Goal: Obtain resource: Obtain resource

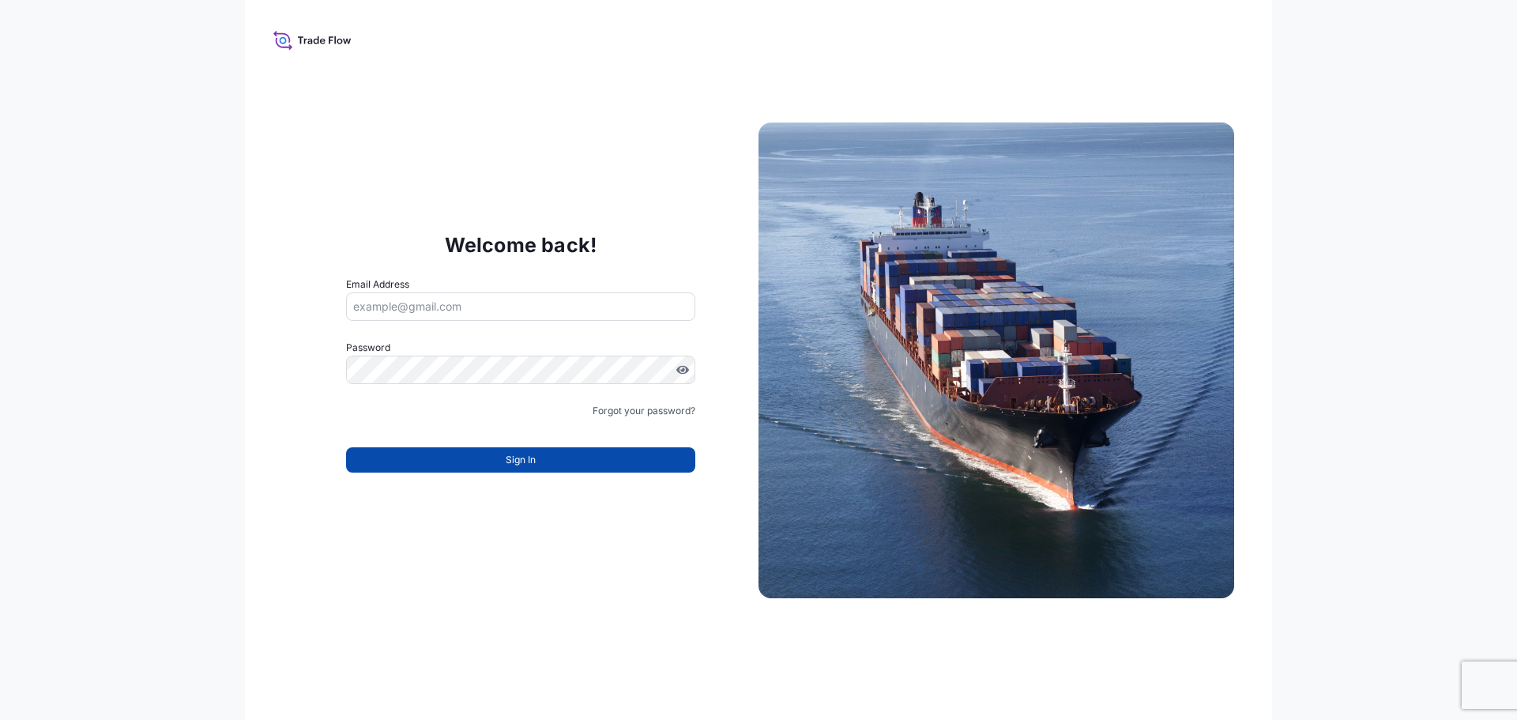
click at [519, 454] on span "Sign In" at bounding box center [521, 460] width 30 height 16
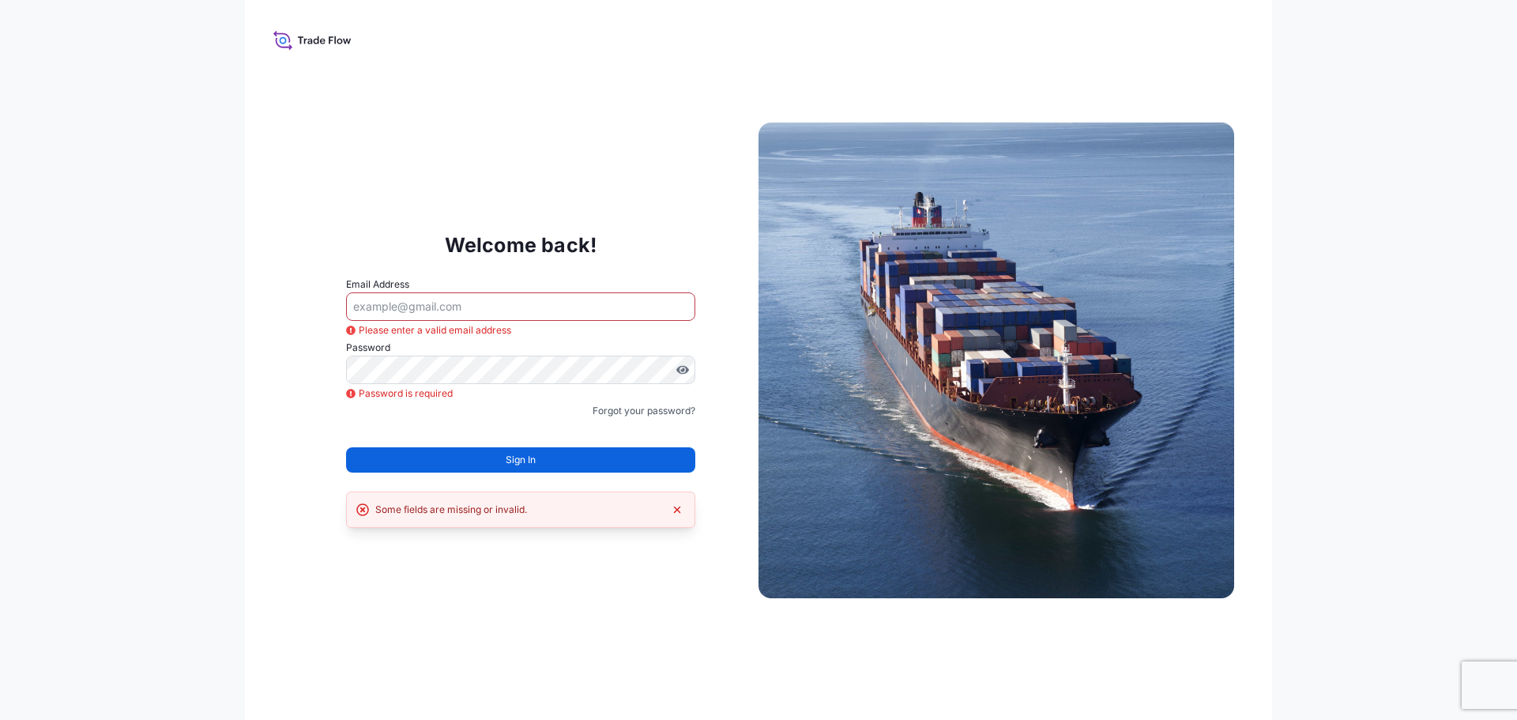
click at [434, 309] on input "Email Address" at bounding box center [520, 306] width 349 height 28
type input "[EMAIL_ADDRESS][DOMAIN_NAME]"
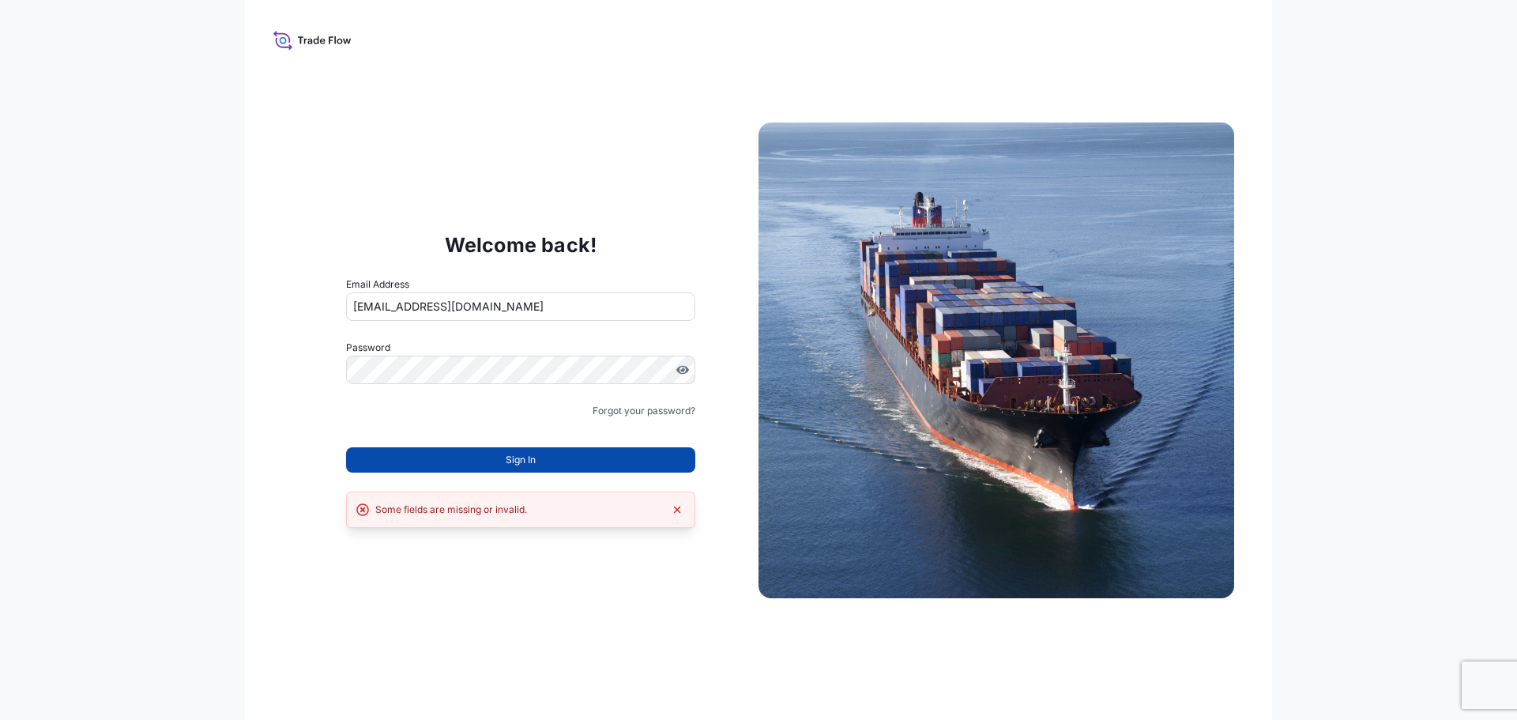
click at [520, 467] on span "Sign In" at bounding box center [521, 460] width 30 height 16
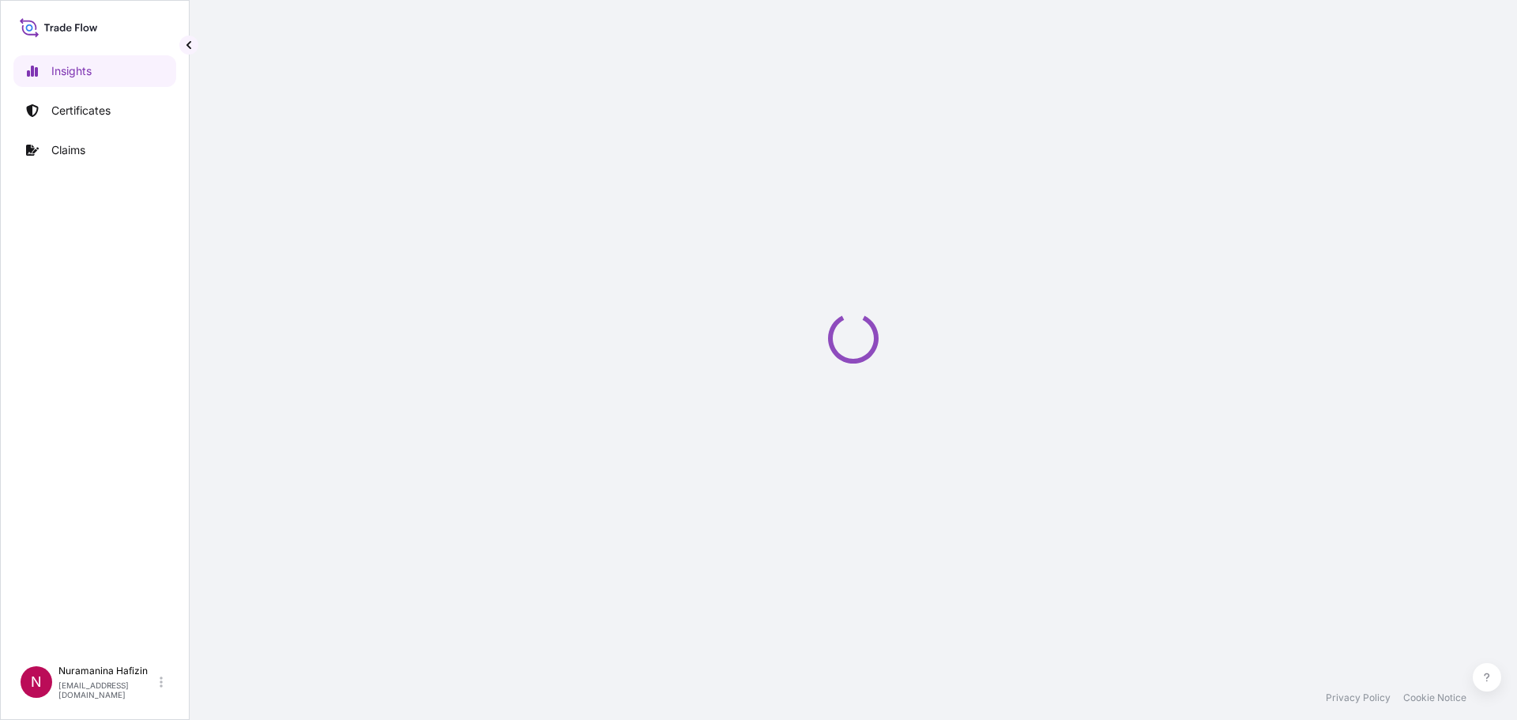
select select "2025"
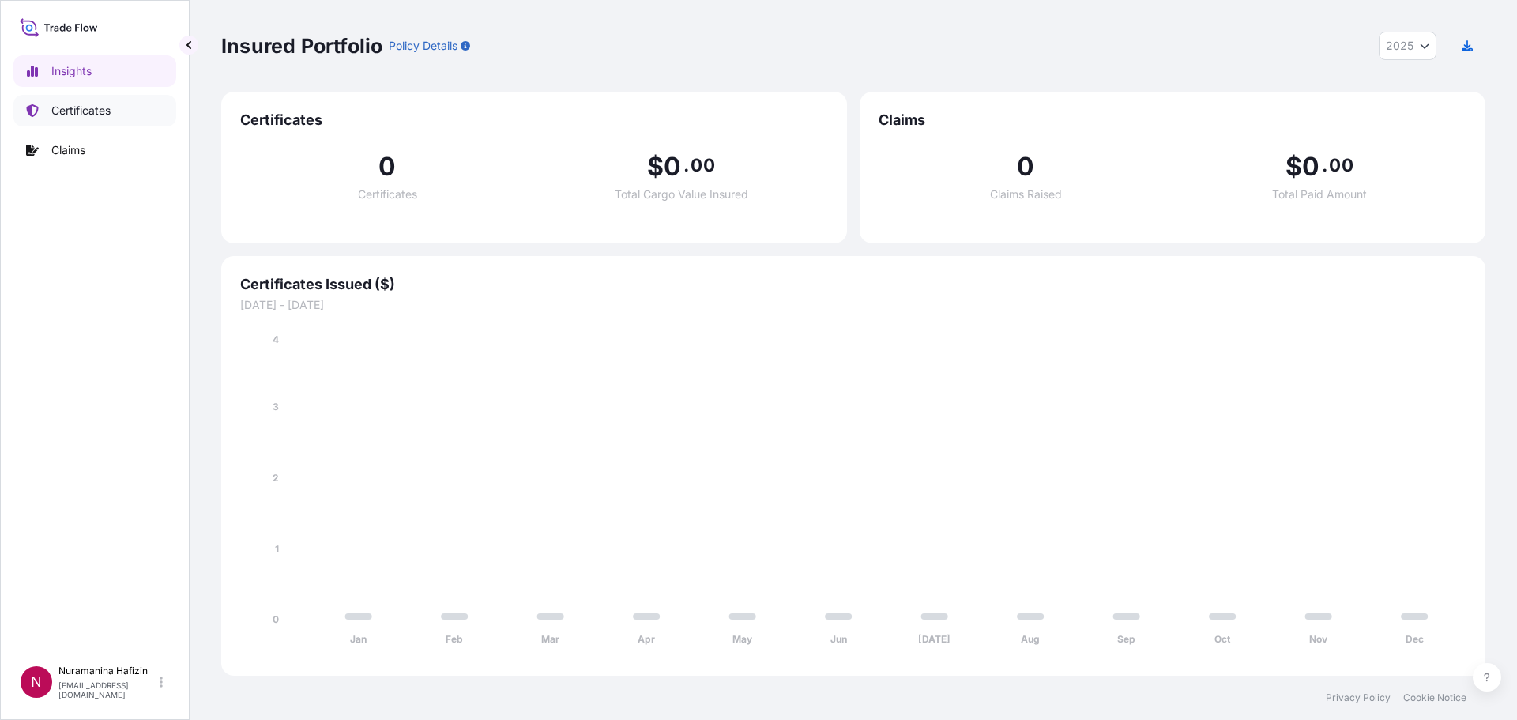
click at [78, 109] on p "Certificates" at bounding box center [80, 111] width 59 height 16
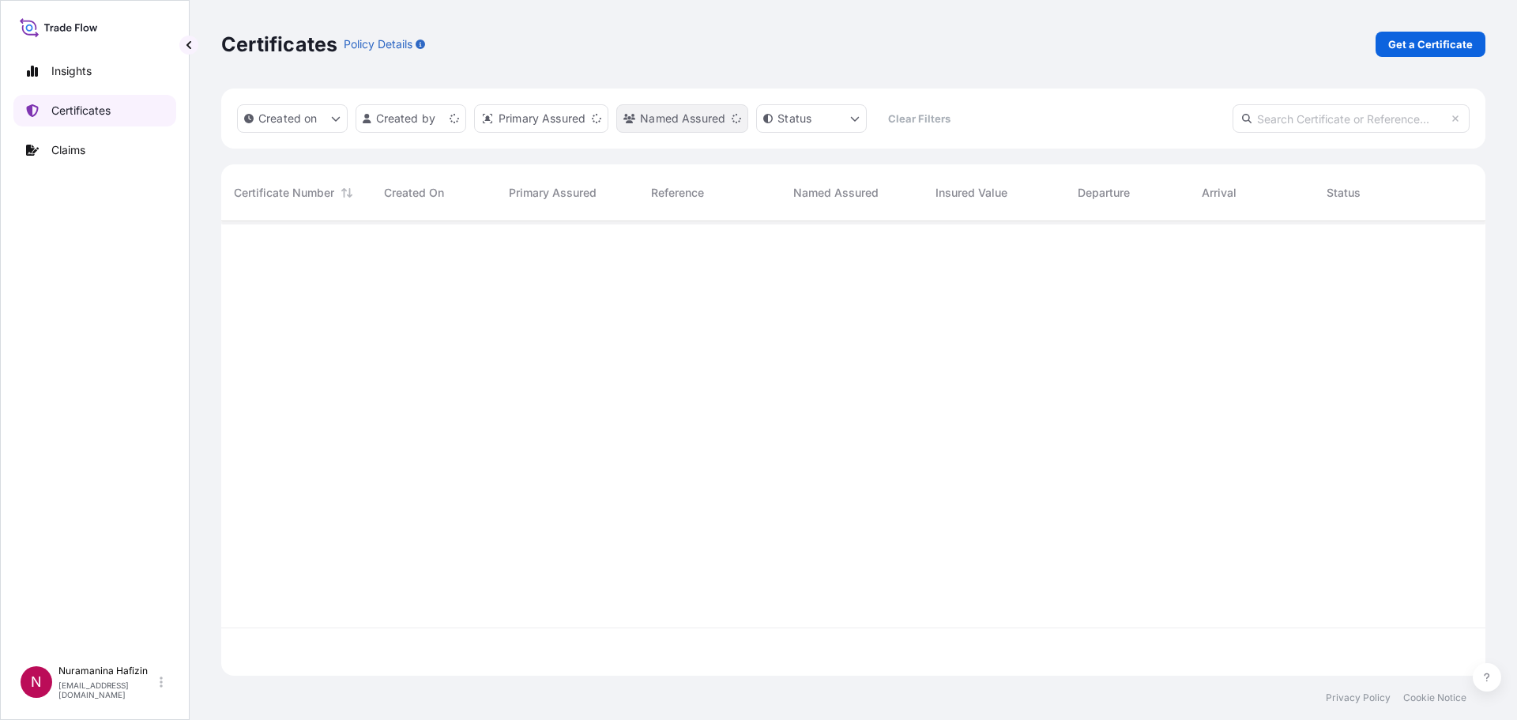
scroll to position [451, 1252]
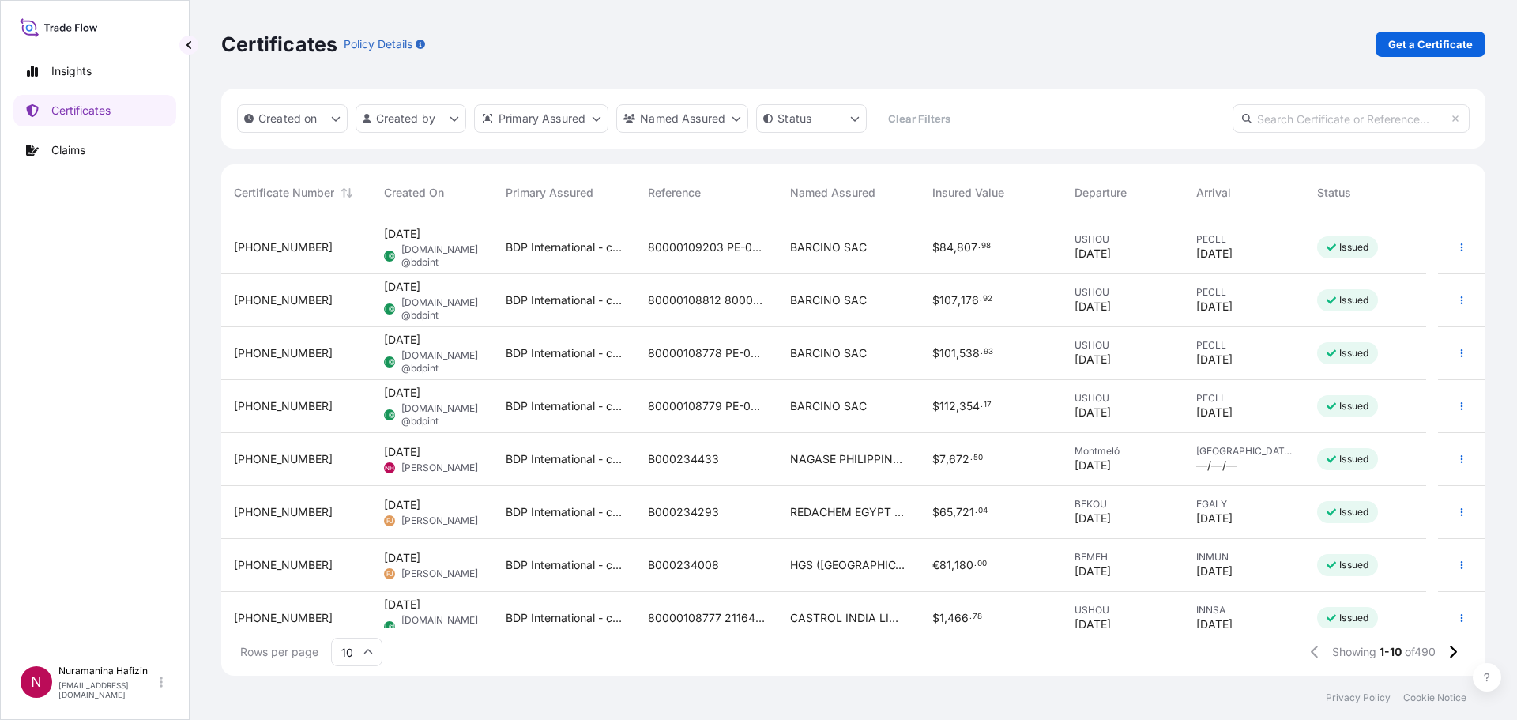
click at [1284, 118] on input "text" at bounding box center [1350, 118] width 237 height 28
paste input "B000234433"
type input "B000234433"
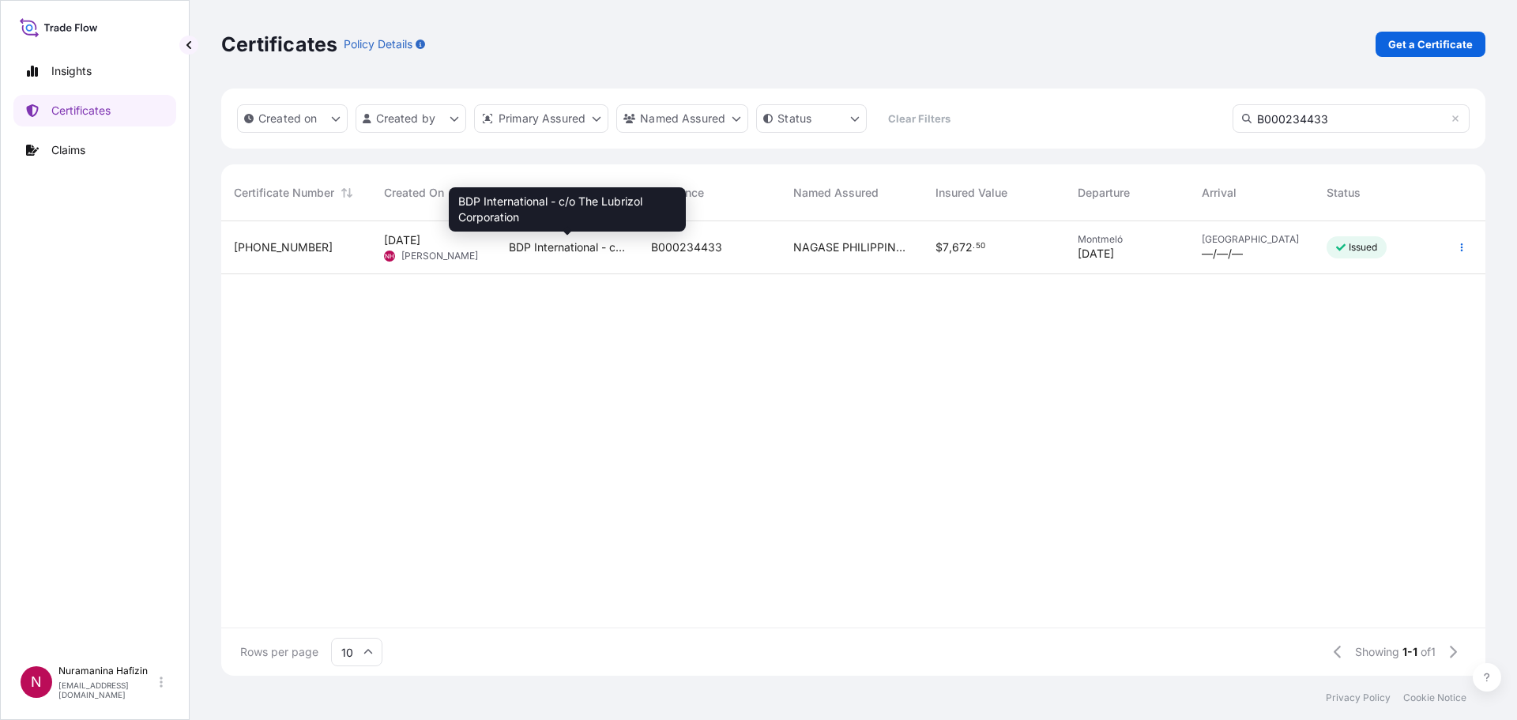
click at [546, 253] on span "BDP International - c/o The Lubrizol Corporation" at bounding box center [567, 247] width 117 height 16
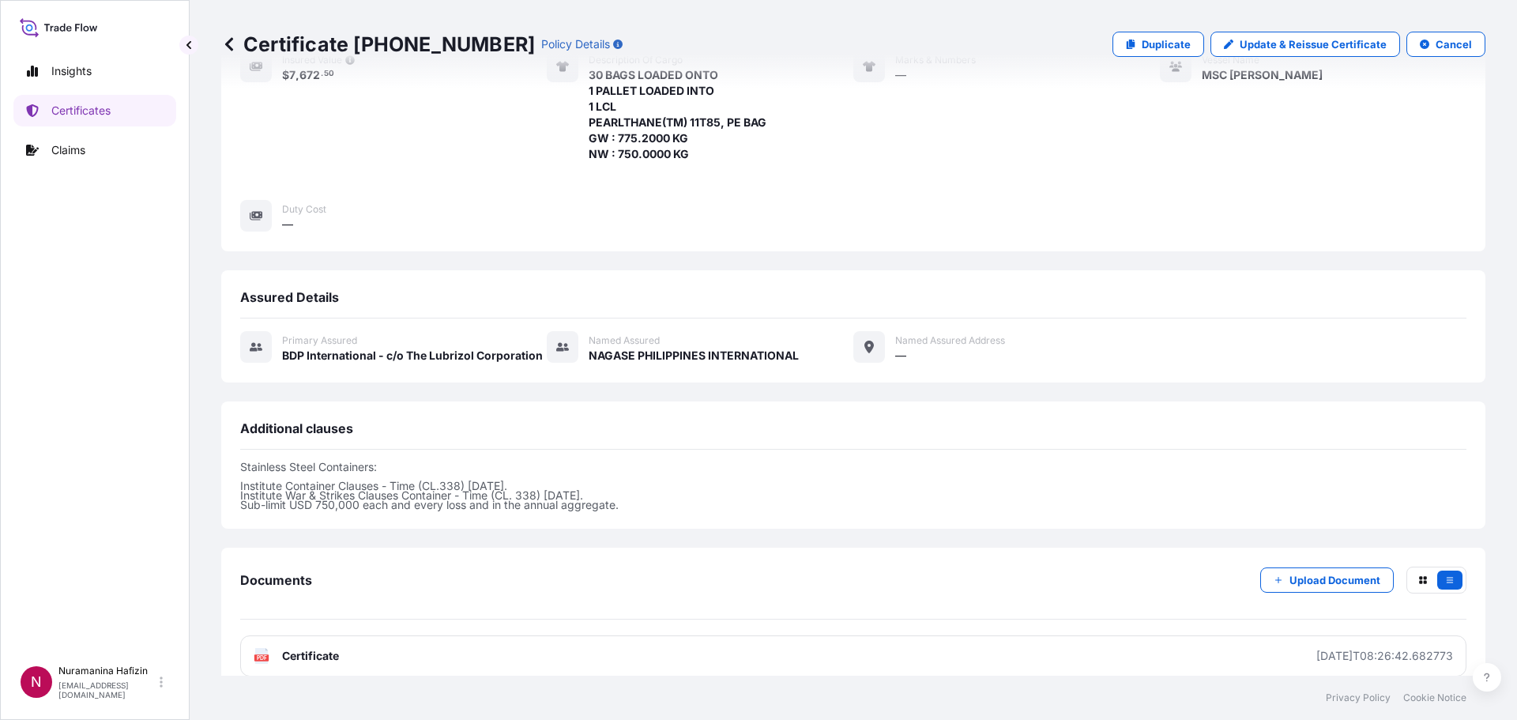
scroll to position [358, 0]
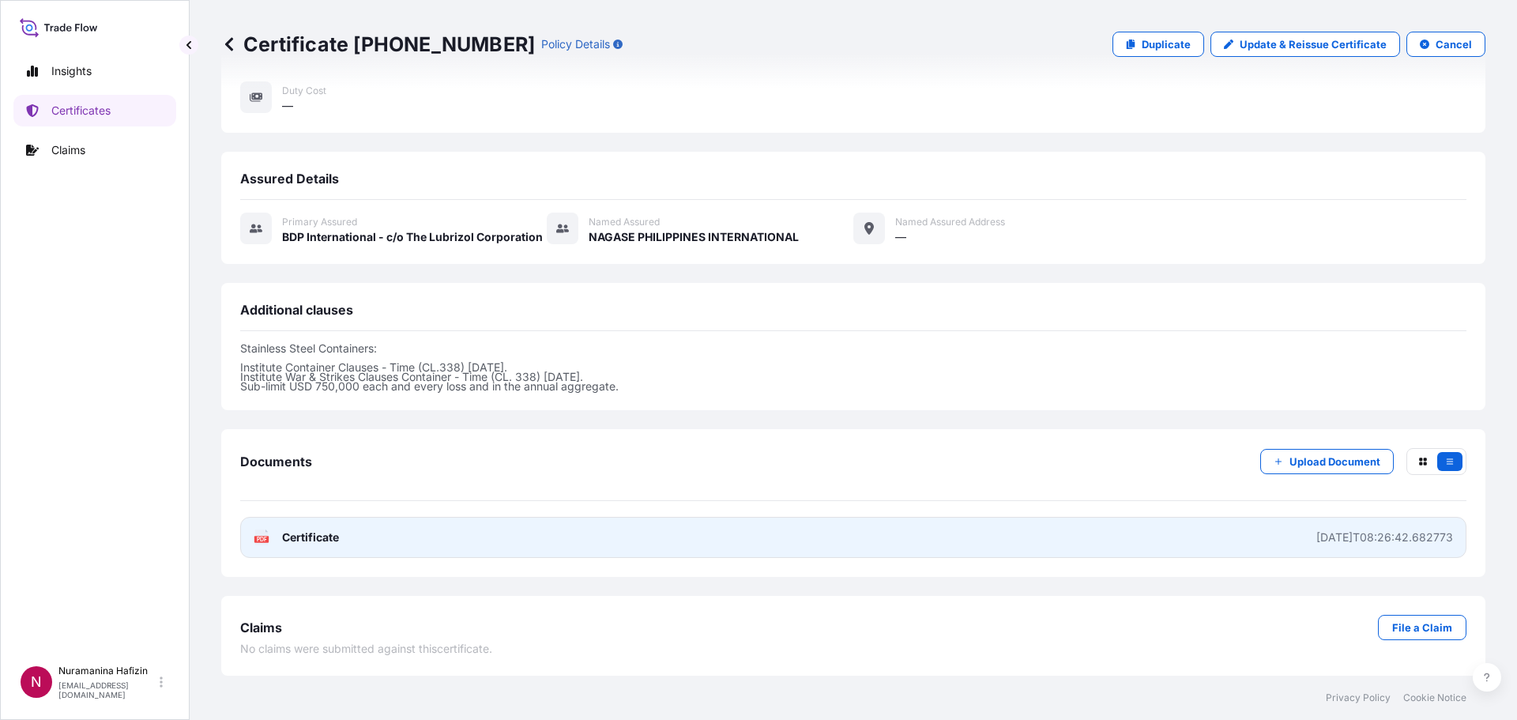
click at [303, 538] on span "Certificate" at bounding box center [310, 537] width 57 height 16
